Goal: Information Seeking & Learning: Learn about a topic

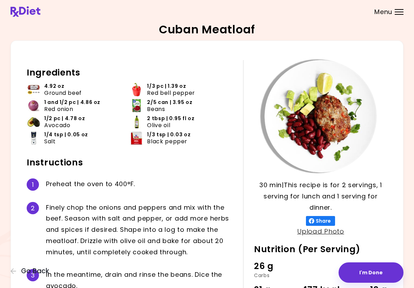
click at [21, 275] on span "Go Back" at bounding box center [35, 271] width 28 height 8
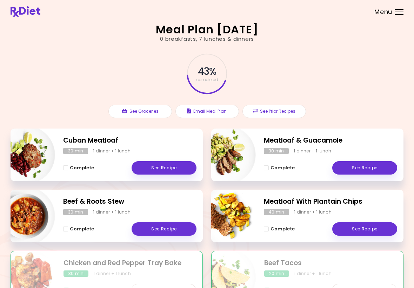
click at [276, 114] on button "See Prior Recipes" at bounding box center [275, 111] width 64 height 13
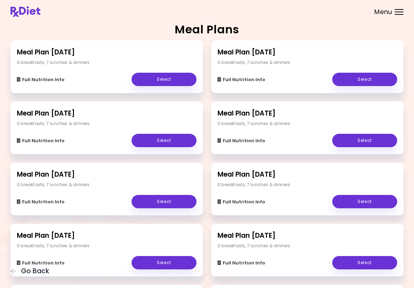
click at [368, 79] on link "Select" at bounding box center [364, 79] width 65 height 13
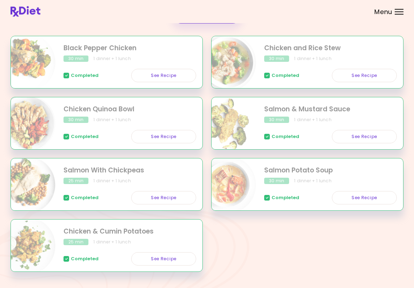
scroll to position [120, 0]
click at [173, 197] on link "See Recipe" at bounding box center [163, 197] width 65 height 13
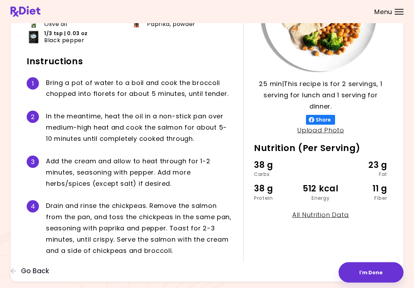
scroll to position [100, 0]
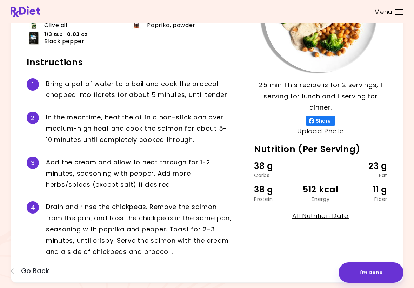
click at [40, 284] on div "Salmon With Chickpeas 25 min 25 min | This recipe is for 2 servings, 1 serving …" at bounding box center [207, 103] width 414 height 407
click at [29, 275] on span "Go Back" at bounding box center [35, 271] width 28 height 8
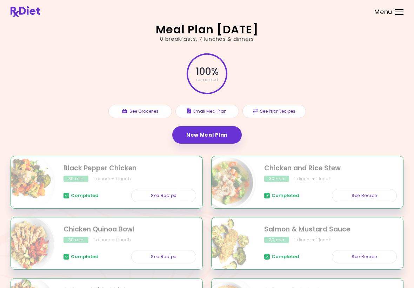
click at [280, 115] on button "See Prior Recipes" at bounding box center [275, 111] width 64 height 13
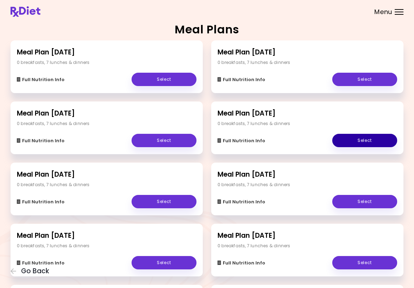
click at [365, 138] on link "Select" at bounding box center [364, 140] width 65 height 13
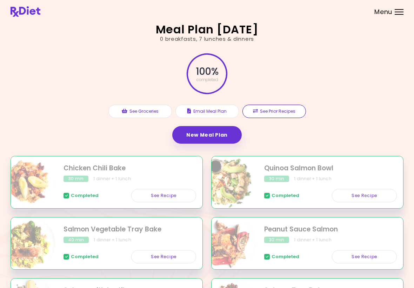
click at [278, 111] on button "See Prior Recipes" at bounding box center [275, 111] width 64 height 13
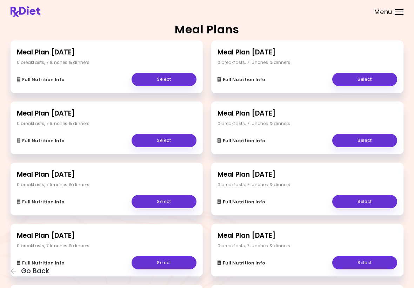
click at [181, 143] on link "Select" at bounding box center [164, 140] width 65 height 13
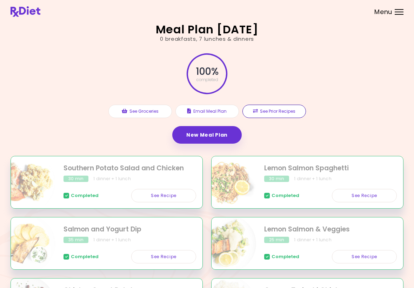
click at [272, 113] on button "See Prior Recipes" at bounding box center [275, 111] width 64 height 13
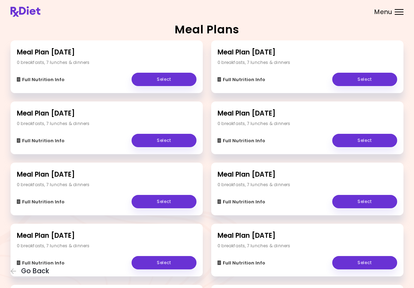
click at [157, 207] on link "Select" at bounding box center [164, 201] width 65 height 13
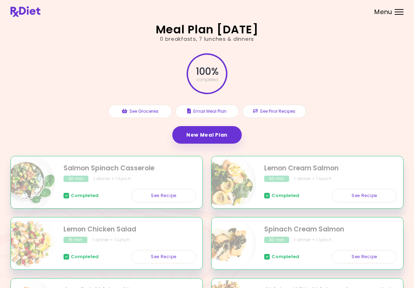
click at [283, 114] on button "See Prior Recipes" at bounding box center [275, 111] width 64 height 13
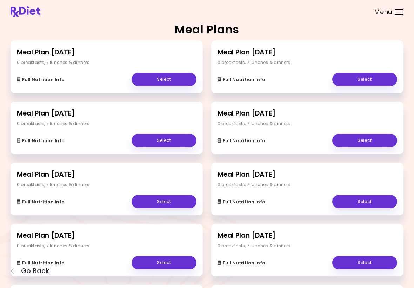
click at [177, 206] on link "Select" at bounding box center [164, 201] width 65 height 13
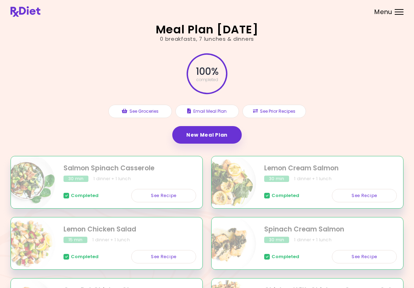
click at [281, 113] on button "See Prior Recipes" at bounding box center [275, 111] width 64 height 13
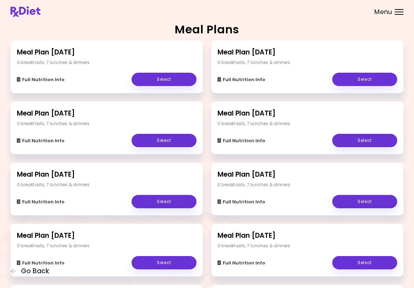
click at [368, 267] on link "Select" at bounding box center [364, 262] width 65 height 13
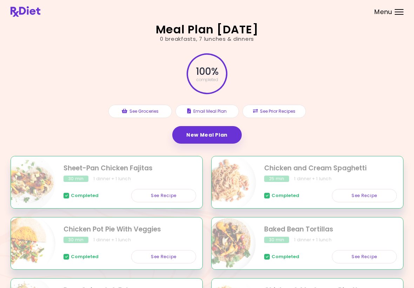
click at [282, 115] on button "See Prior Recipes" at bounding box center [275, 111] width 64 height 13
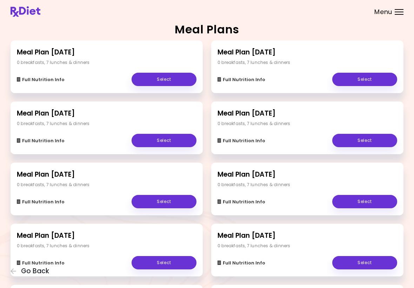
click at [178, 262] on link "Select" at bounding box center [164, 262] width 65 height 13
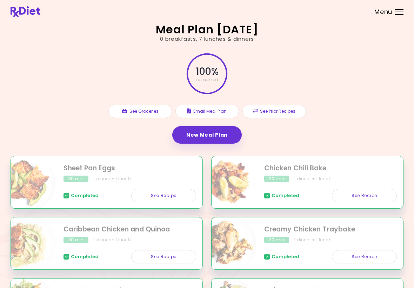
click at [279, 114] on button "See Prior Recipes" at bounding box center [275, 111] width 64 height 13
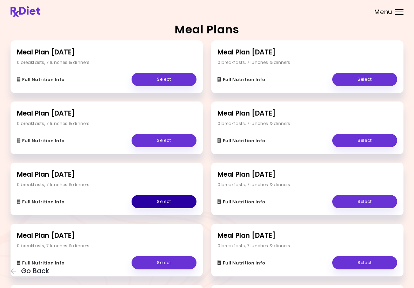
click at [183, 199] on link "Select" at bounding box center [164, 201] width 65 height 13
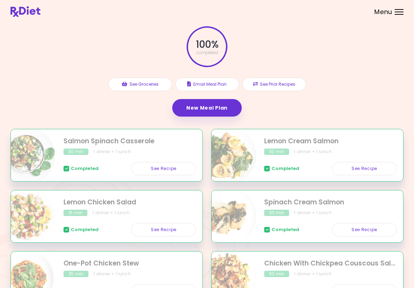
scroll to position [20, 0]
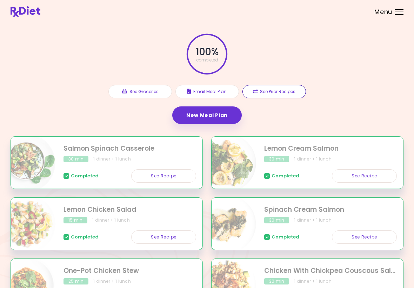
click at [285, 88] on button "See Prior Recipes" at bounding box center [275, 91] width 64 height 13
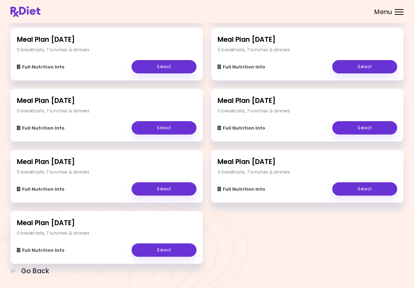
scroll to position [326, 0]
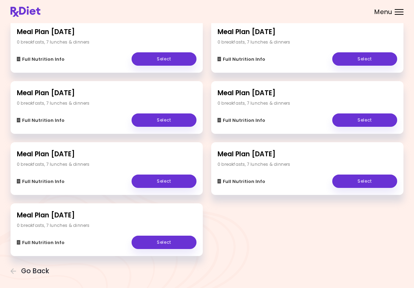
click at [375, 120] on link "Select" at bounding box center [364, 119] width 65 height 13
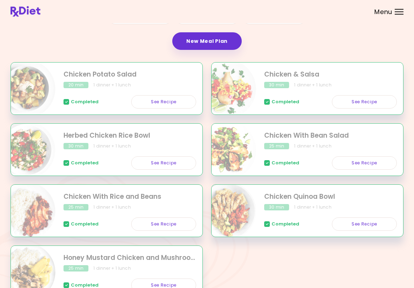
scroll to position [94, 0]
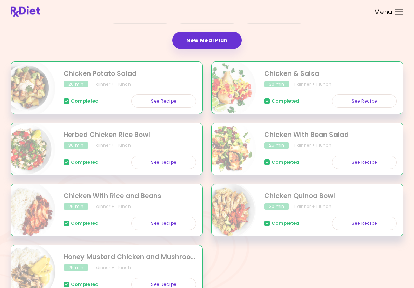
click at [173, 226] on link "See Recipe" at bounding box center [163, 223] width 65 height 13
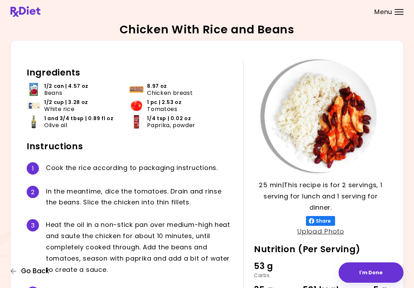
click at [20, 271] on button "Go Back" at bounding box center [32, 271] width 42 height 8
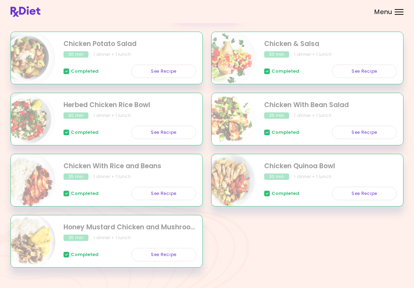
scroll to position [136, 0]
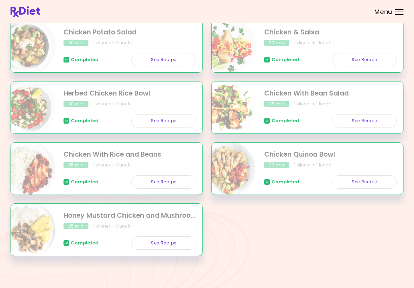
click at [371, 126] on link "See Recipe" at bounding box center [364, 120] width 65 height 13
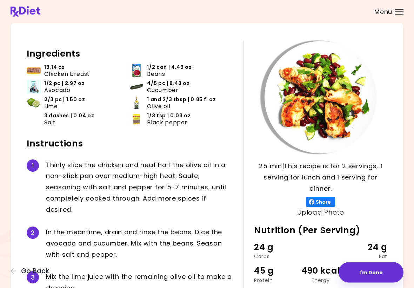
scroll to position [19, 0]
